Goal: Task Accomplishment & Management: Complete application form

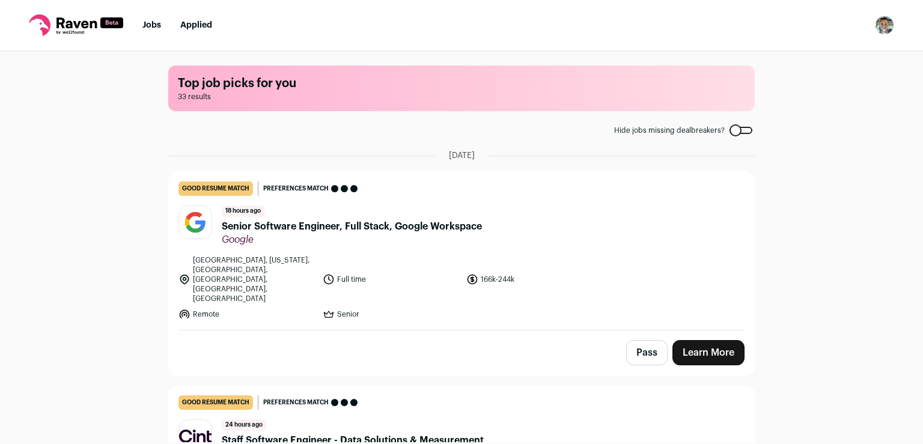
scroll to position [70, 0]
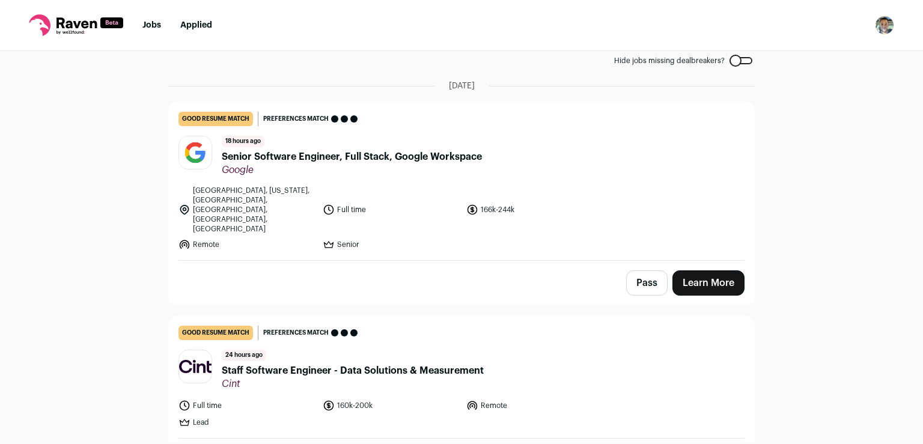
click at [701, 270] on link "Learn More" at bounding box center [708, 282] width 72 height 25
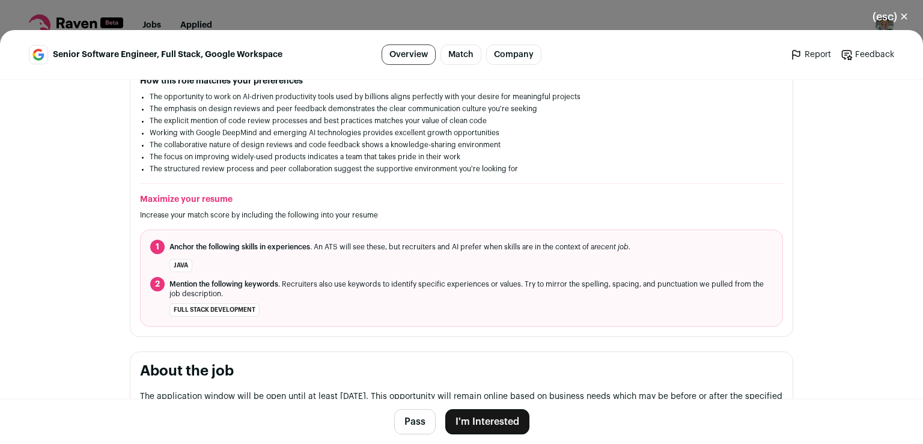
scroll to position [404, 0]
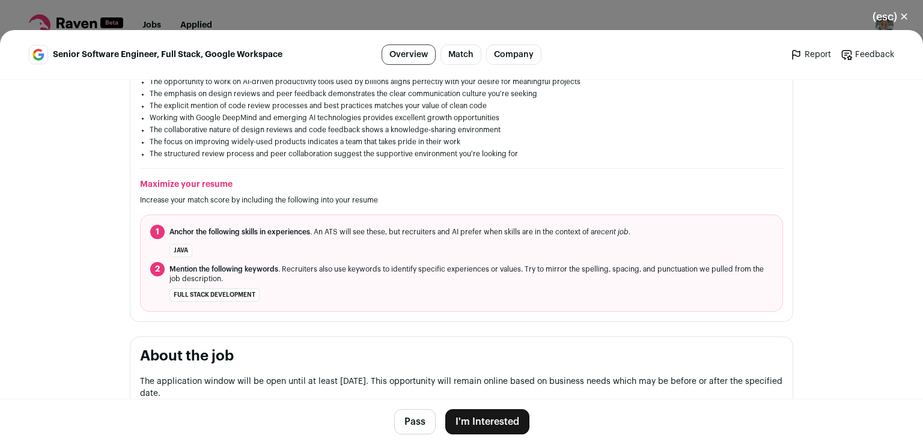
click at [486, 421] on button "I'm Interested" at bounding box center [487, 421] width 84 height 25
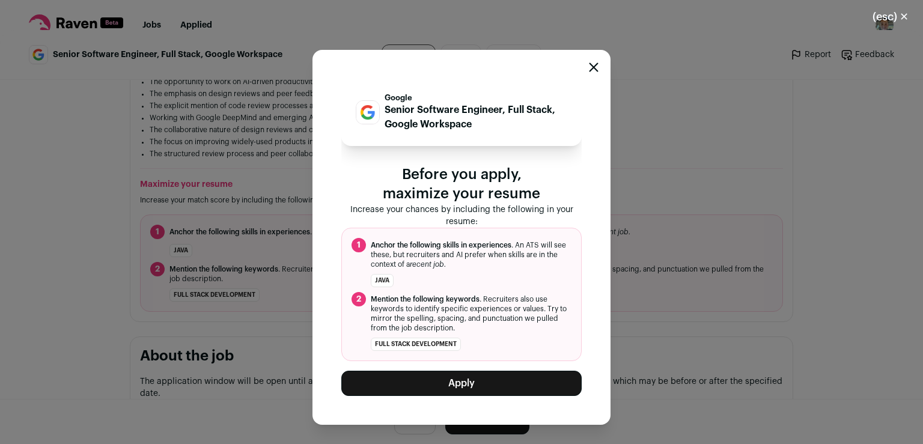
click at [474, 384] on button "Apply" at bounding box center [461, 383] width 240 height 25
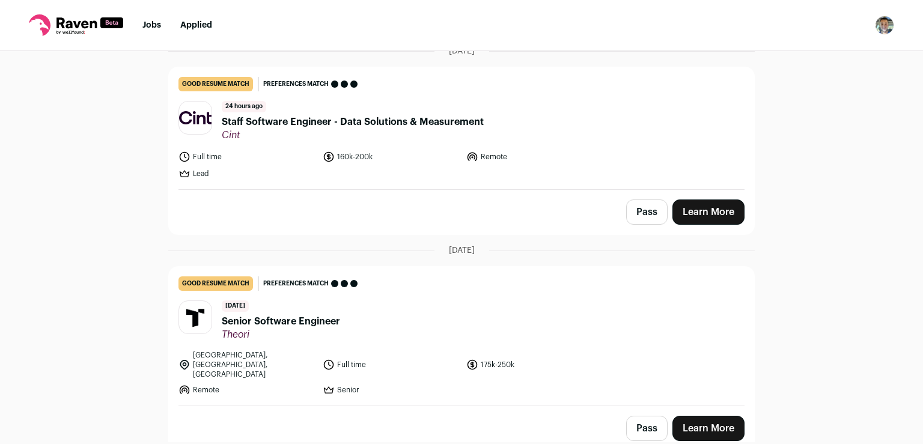
scroll to position [110, 0]
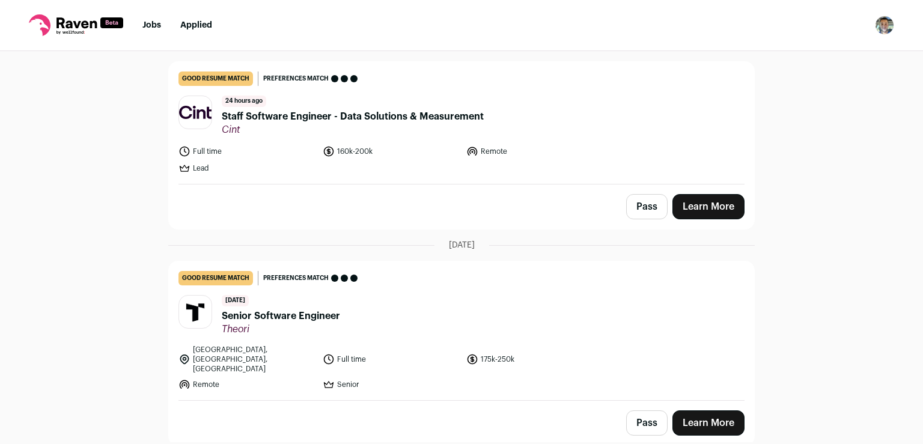
click at [643, 204] on button "Pass" at bounding box center [646, 206] width 41 height 25
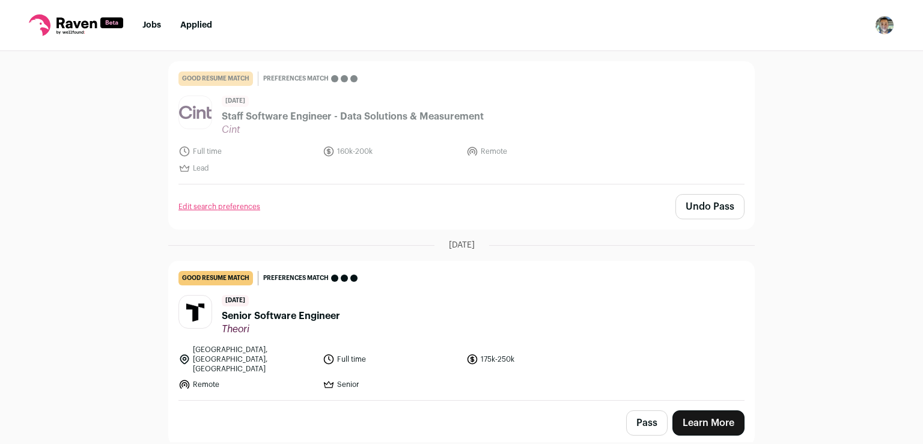
scroll to position [300, 0]
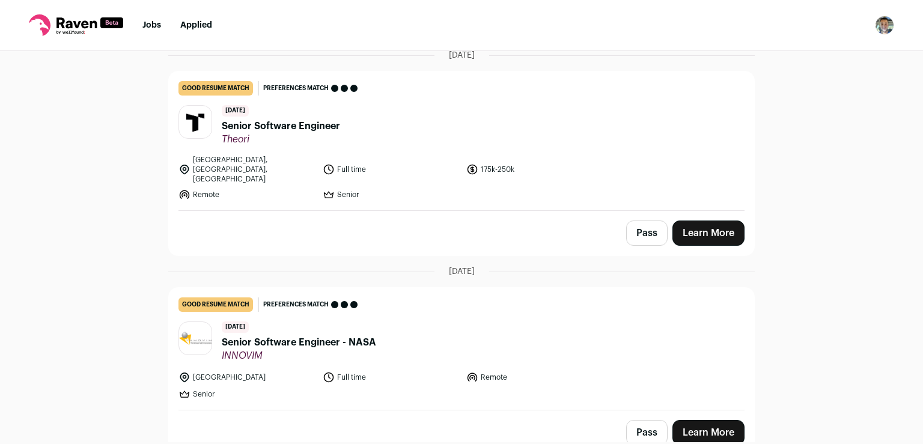
click at [722, 220] on link "Learn More" at bounding box center [708, 232] width 72 height 25
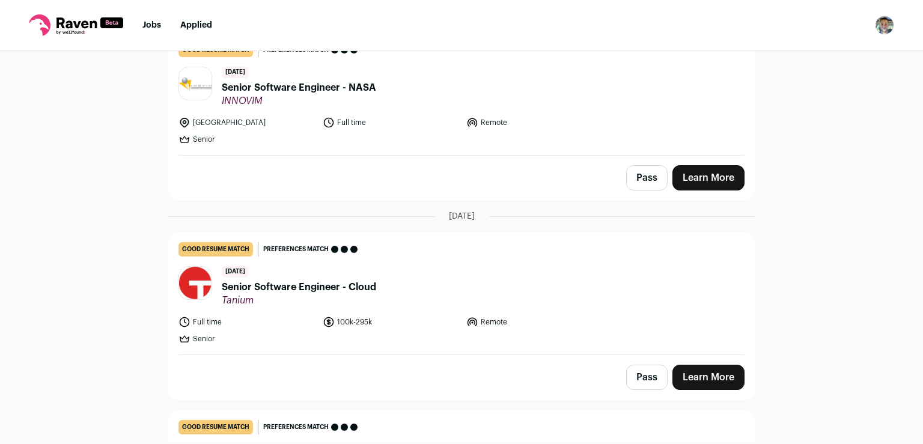
scroll to position [630, 0]
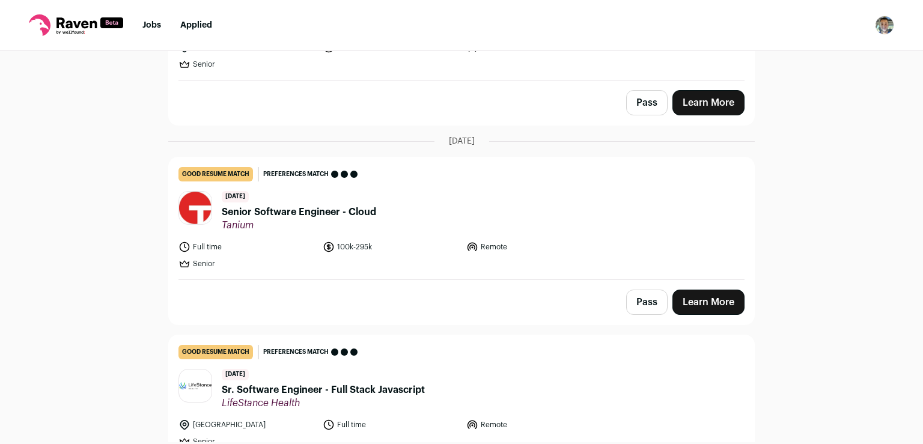
click at [648, 290] on button "Pass" at bounding box center [646, 302] width 41 height 25
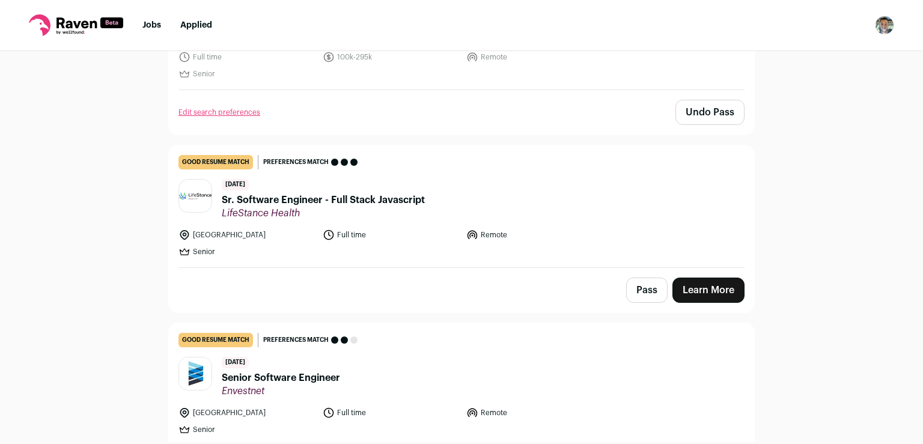
scroll to position [815, 0]
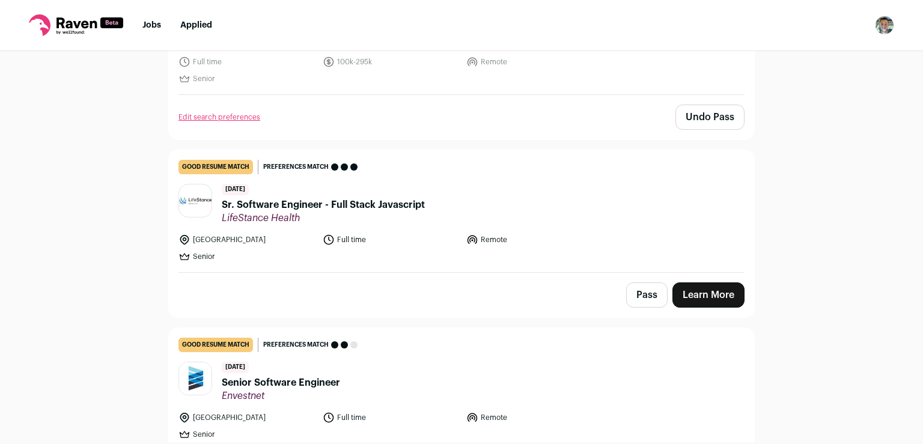
click at [647, 335] on link "good resume match You meet the must-have requirements but are missing some nice…" at bounding box center [461, 389] width 585 height 122
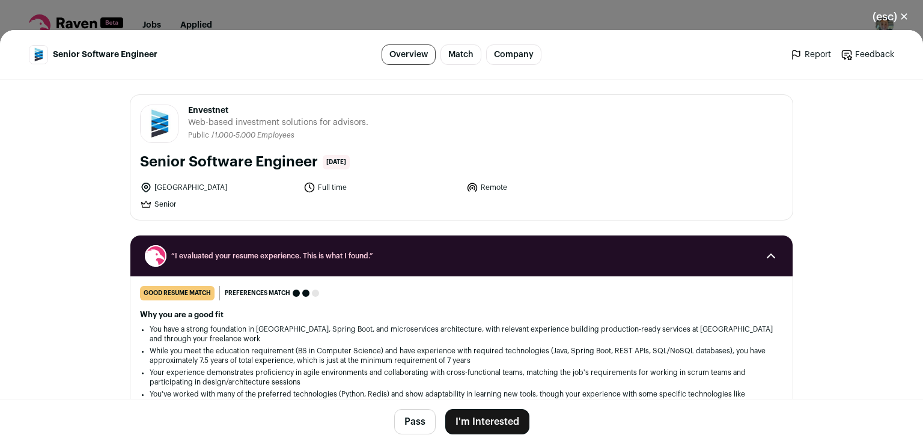
click at [914, 10] on button "(esc) ✕" at bounding box center [890, 17] width 65 height 26
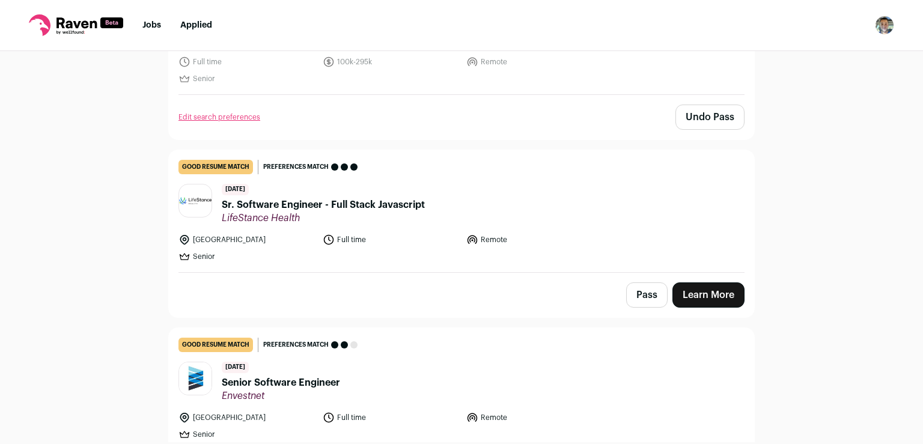
click at [714, 282] on link "Learn More" at bounding box center [708, 294] width 72 height 25
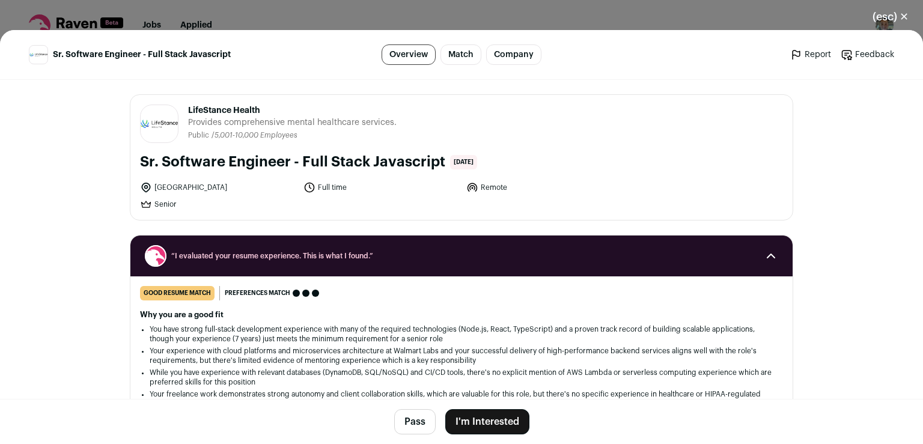
click at [495, 425] on button "I'm Interested" at bounding box center [487, 421] width 84 height 25
